Goal: Information Seeking & Learning: Learn about a topic

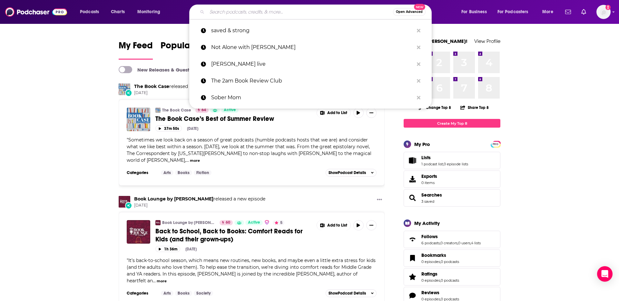
click at [290, 14] on input "Search podcasts, credits, & more..." at bounding box center [300, 12] width 186 height 10
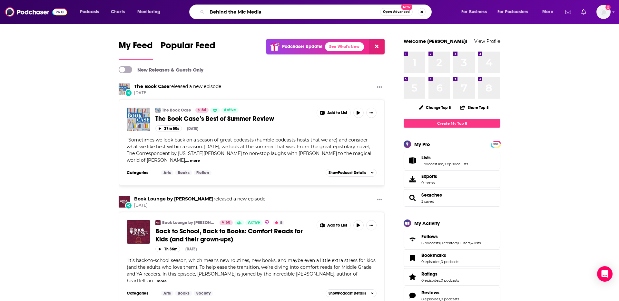
type input "Behind the Mic Media"
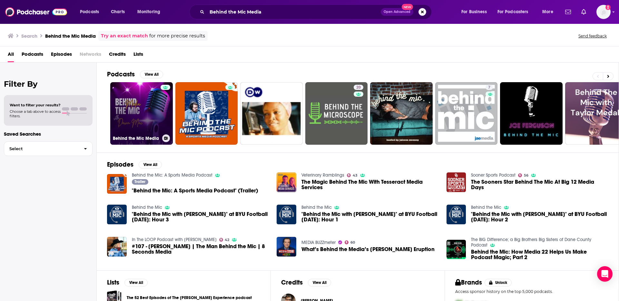
click at [135, 109] on link "Behind the Mic Media" at bounding box center [141, 113] width 63 height 63
